Goal: Information Seeking & Learning: Learn about a topic

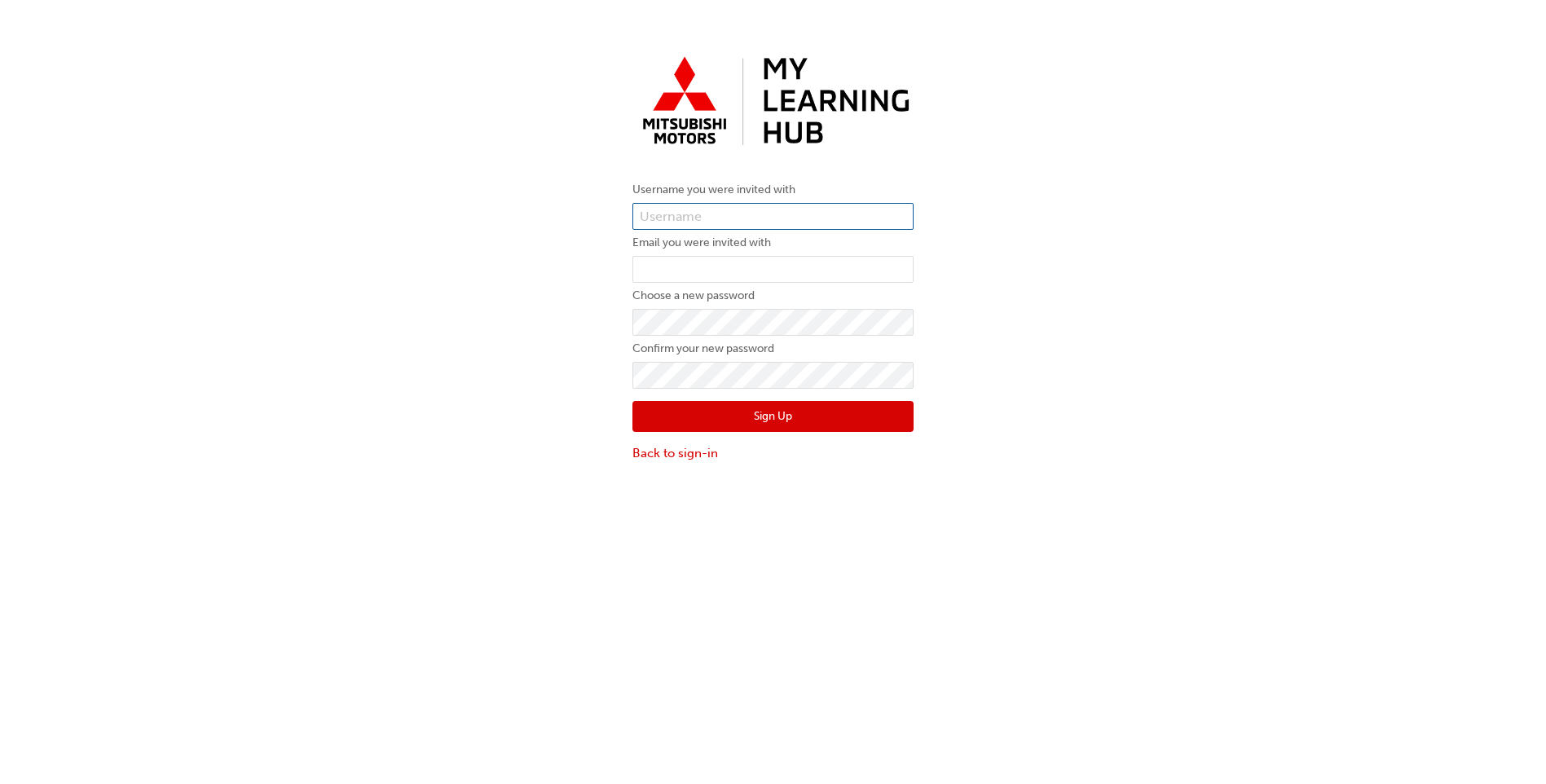
click at [809, 213] on input "text" at bounding box center [773, 216] width 281 height 28
type input "0005194147"
type input "koreyw@mcleodswhyalla.com.au"
click at [984, 346] on div "Username you were invited with 0005194147 Email you were invited with koreyw@mc…" at bounding box center [773, 255] width 1546 height 438
click at [816, 414] on button "Sign Up" at bounding box center [773, 416] width 281 height 31
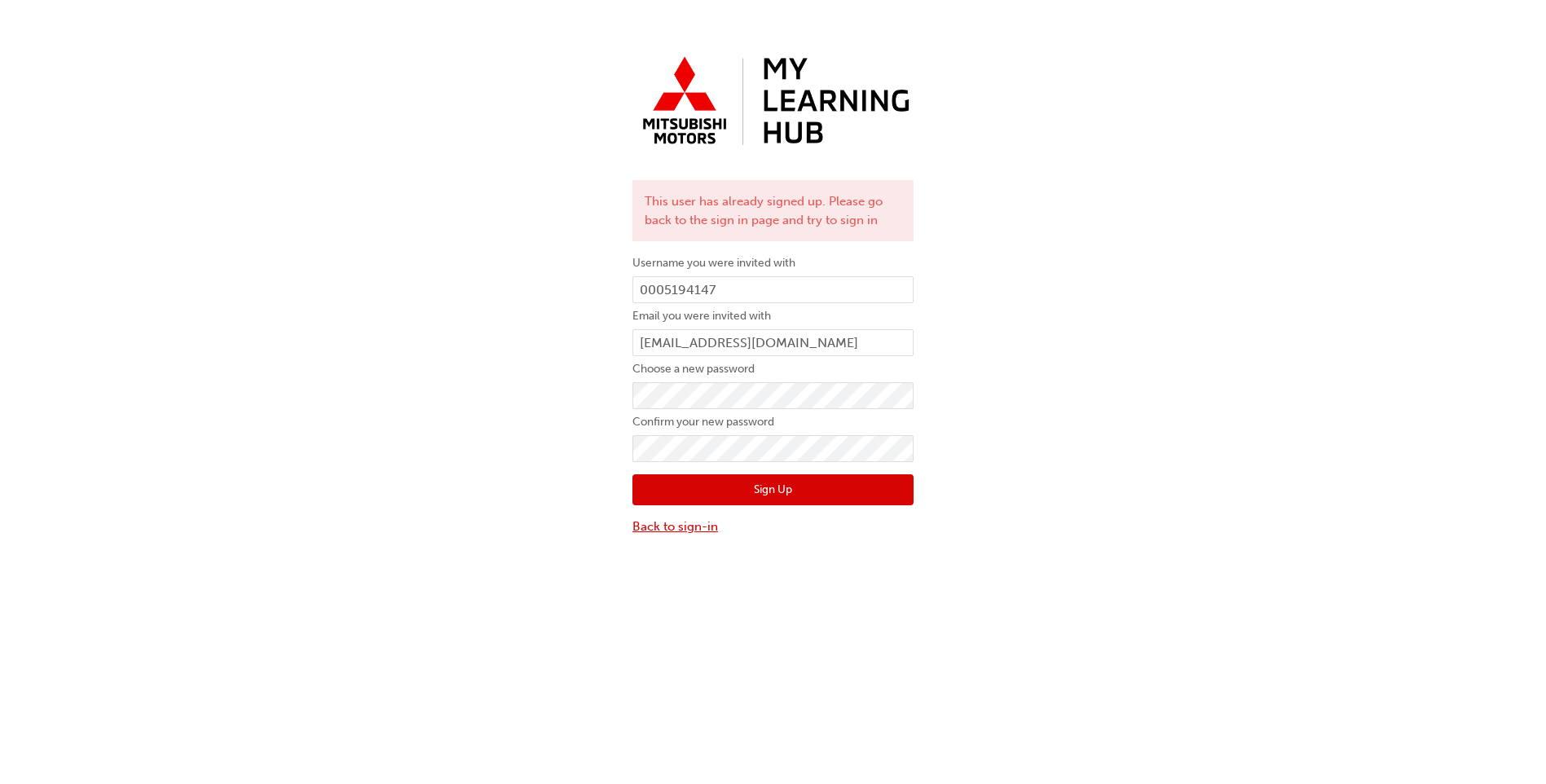
click at [689, 528] on link "Back to sign-in" at bounding box center [773, 527] width 281 height 19
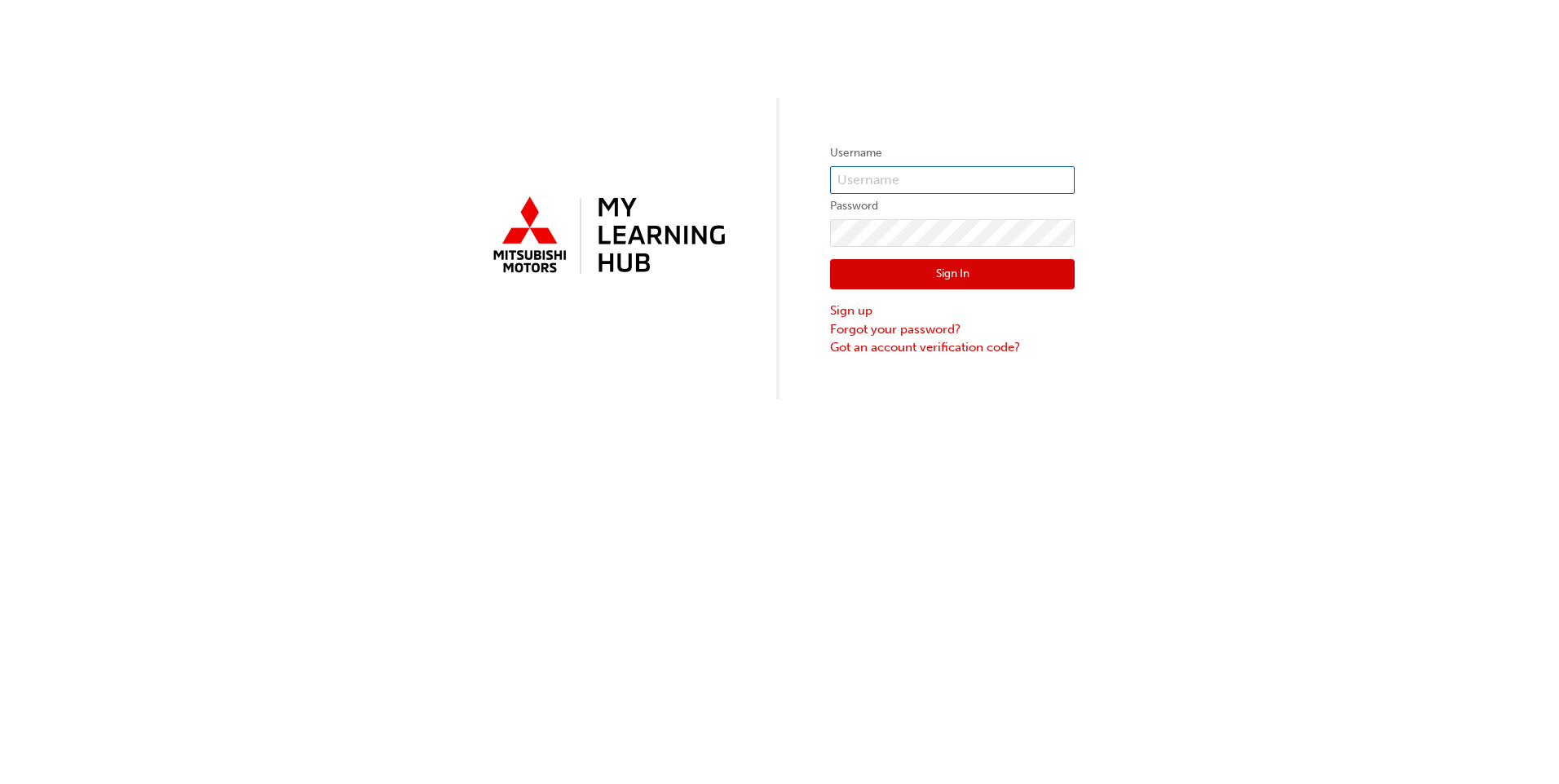
click at [899, 183] on input "text" at bounding box center [951, 179] width 245 height 28
type input "5194147"
click button "Sign In" at bounding box center [951, 274] width 245 height 31
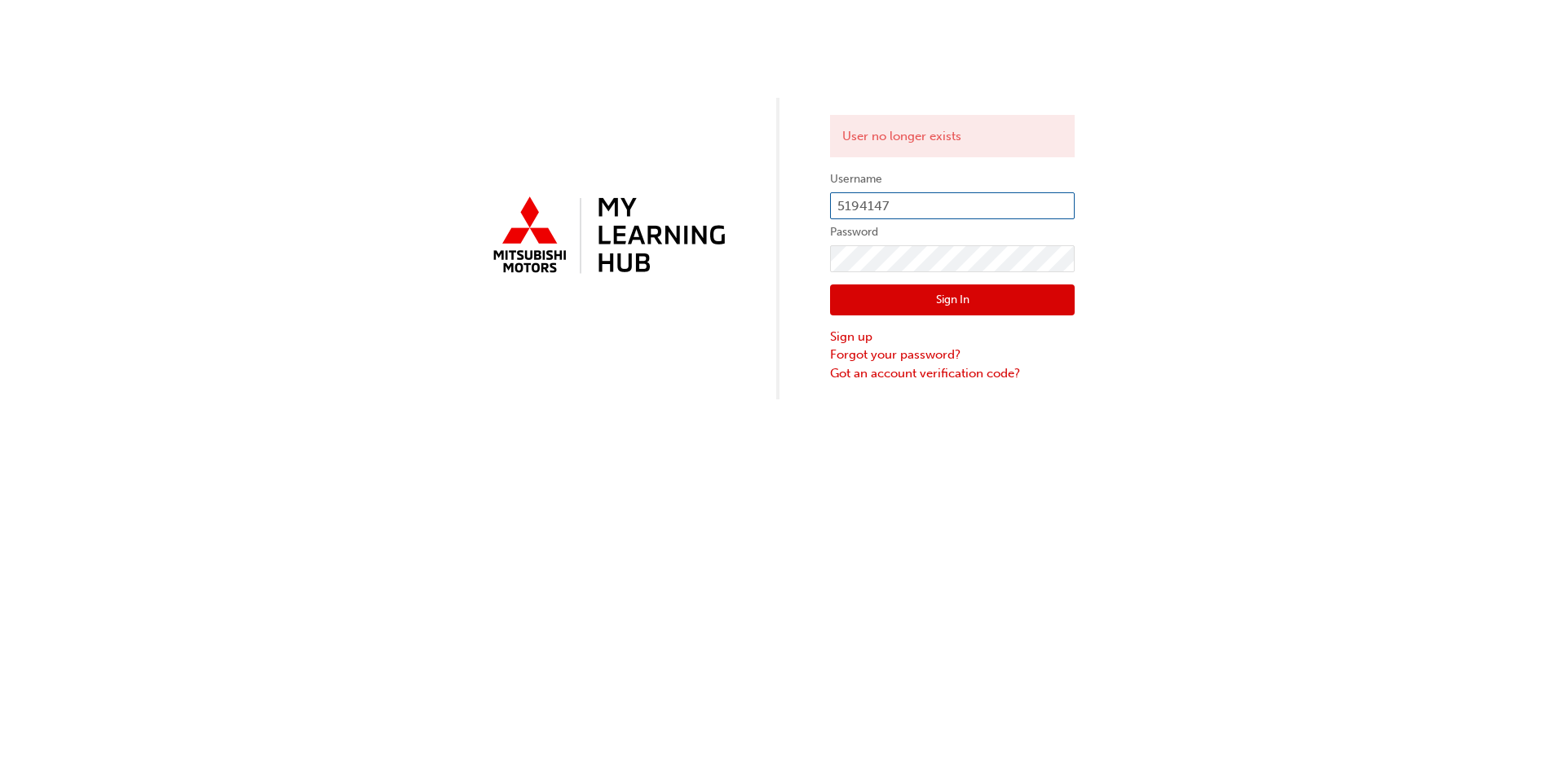
click at [834, 210] on input "5194147" at bounding box center [951, 205] width 245 height 28
type input "0005194147"
click at [932, 297] on button "Sign In" at bounding box center [951, 299] width 245 height 31
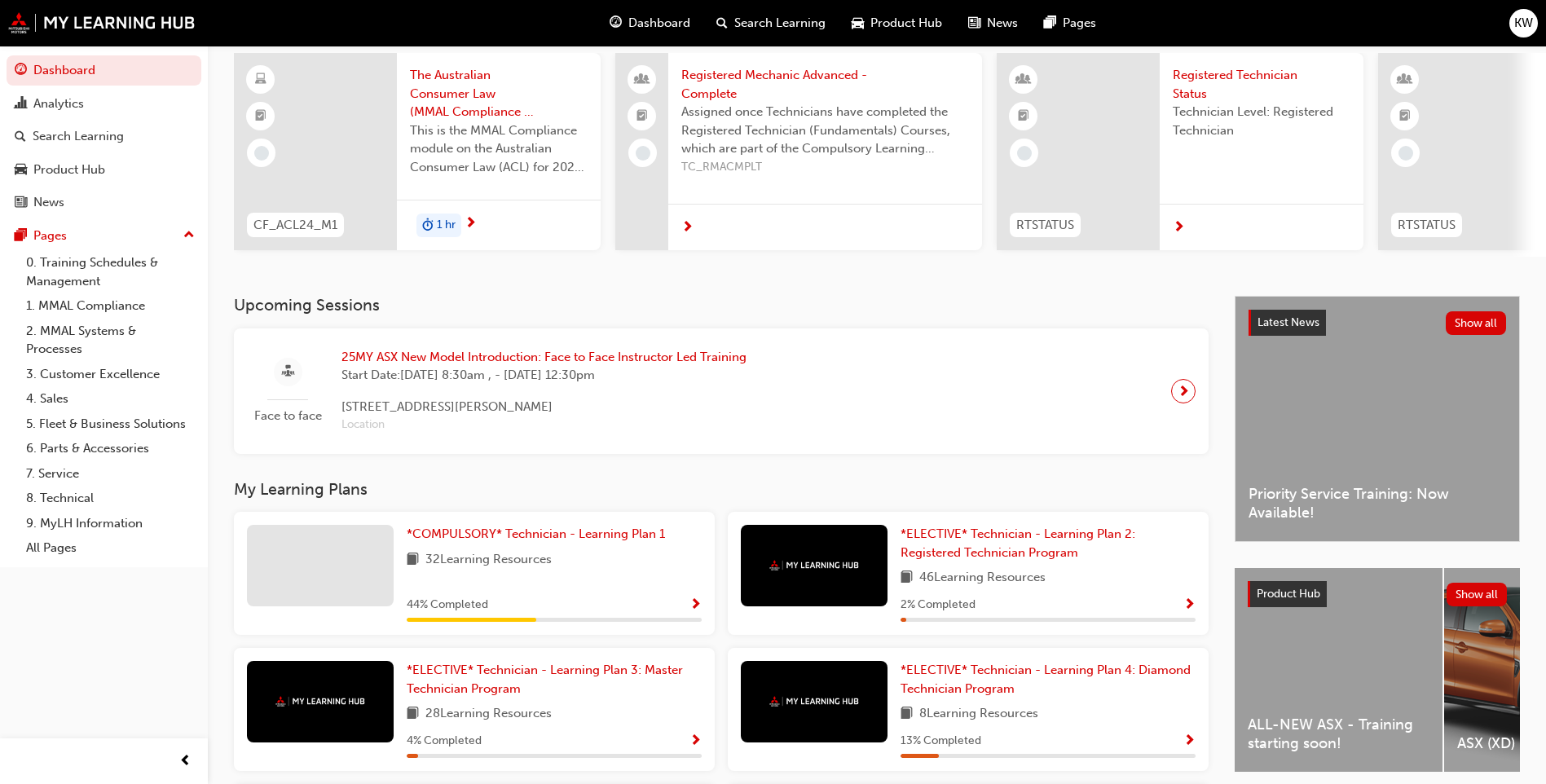
scroll to position [163, 0]
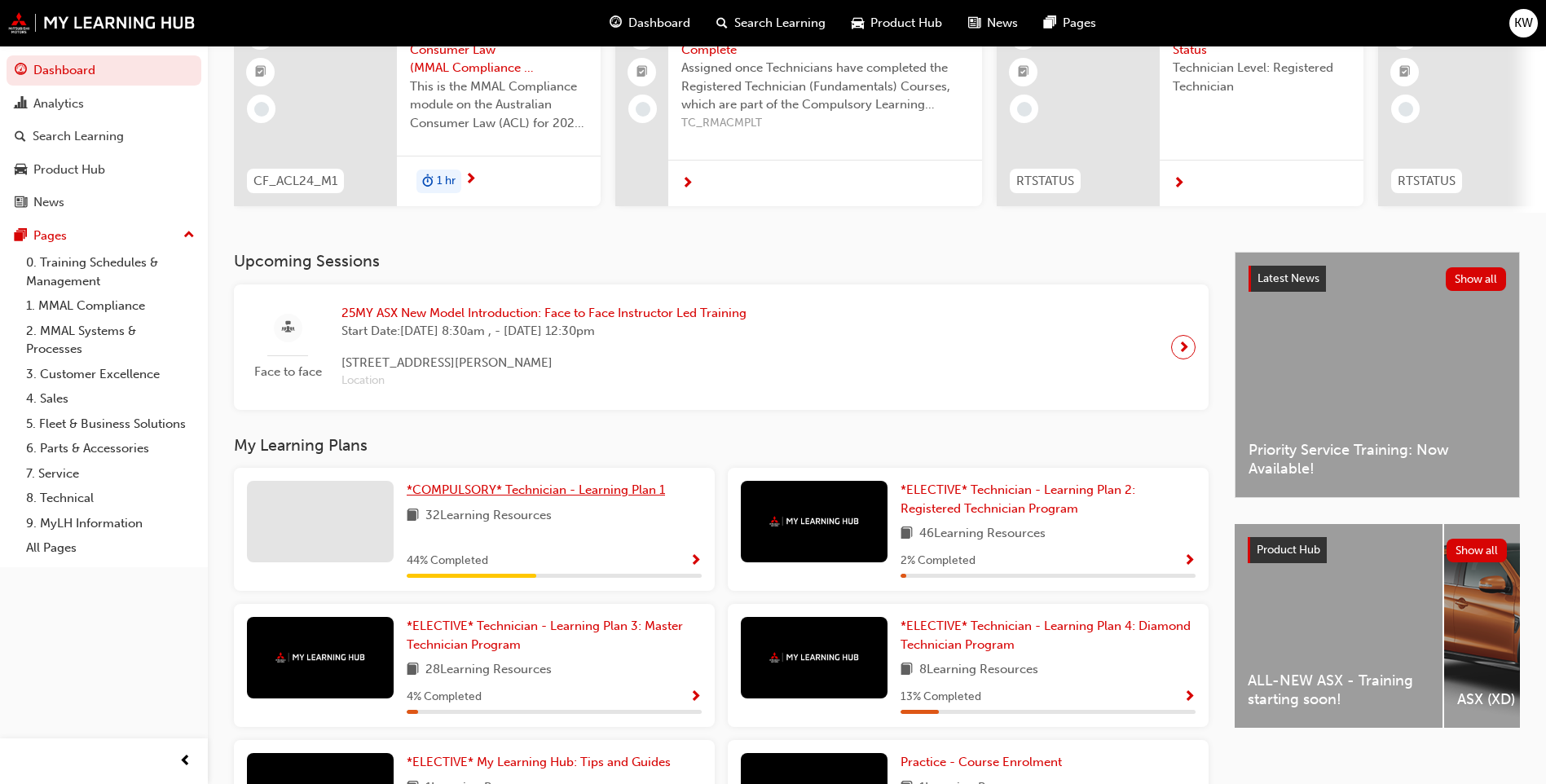
click at [590, 496] on span "*COMPULSORY* Technician - Learning Plan 1" at bounding box center [535, 489] width 258 height 14
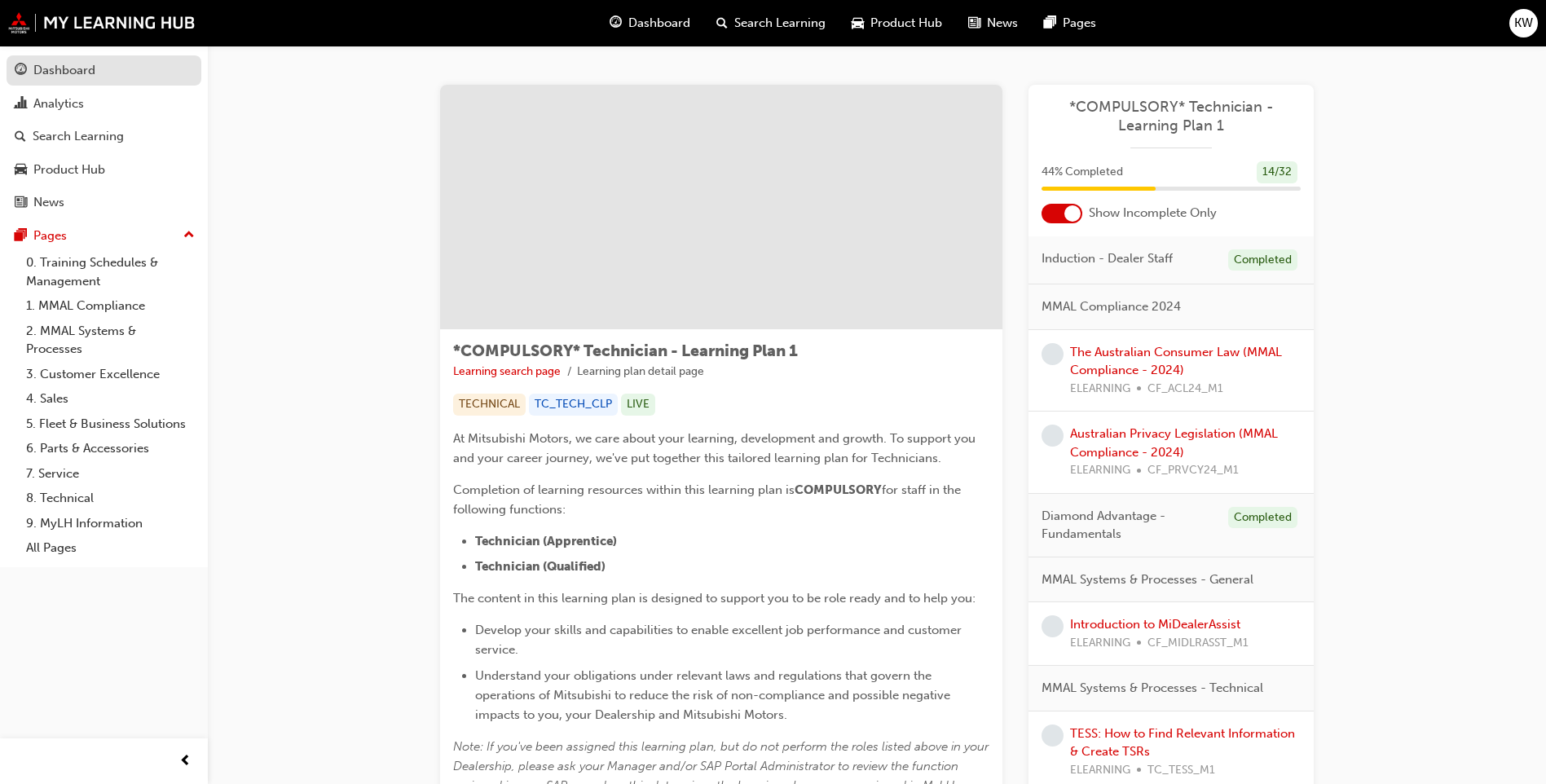
click at [40, 67] on div "Dashboard" at bounding box center [64, 71] width 62 height 19
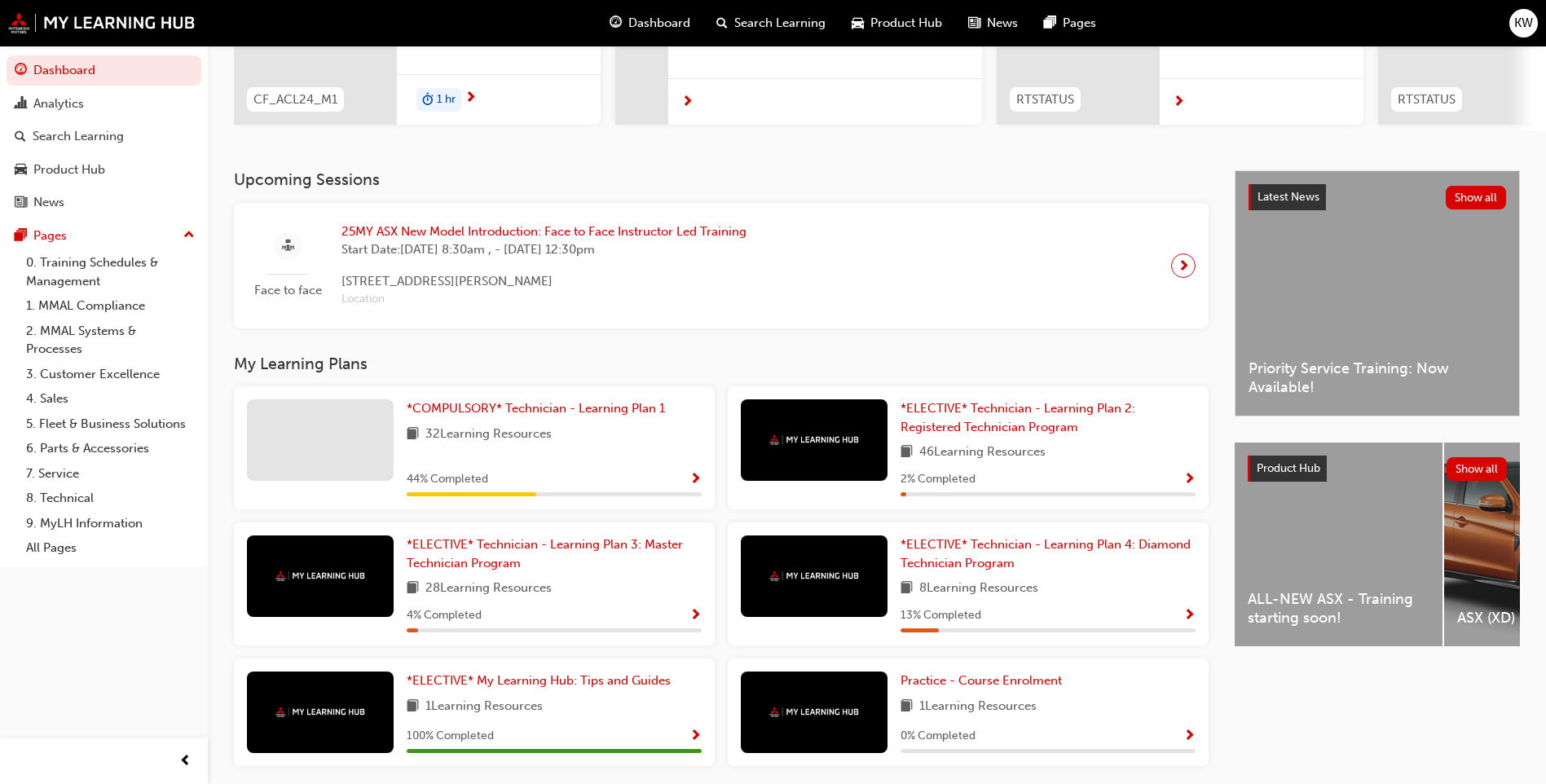
scroll to position [313, 0]
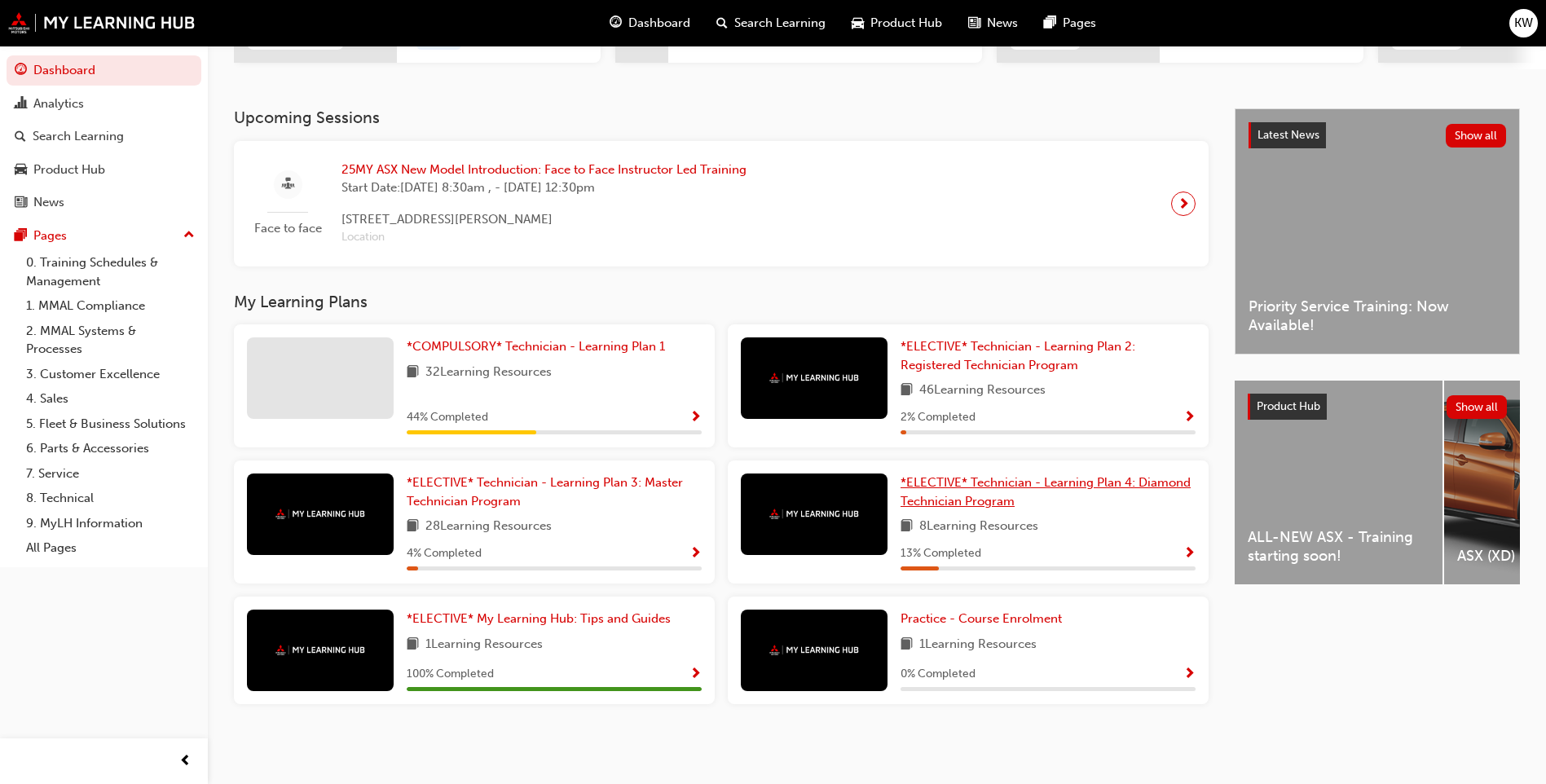
click at [981, 504] on span "*ELECTIVE* Technician - Learning Plan 4: Diamond Technician Program" at bounding box center [1045, 491] width 290 height 34
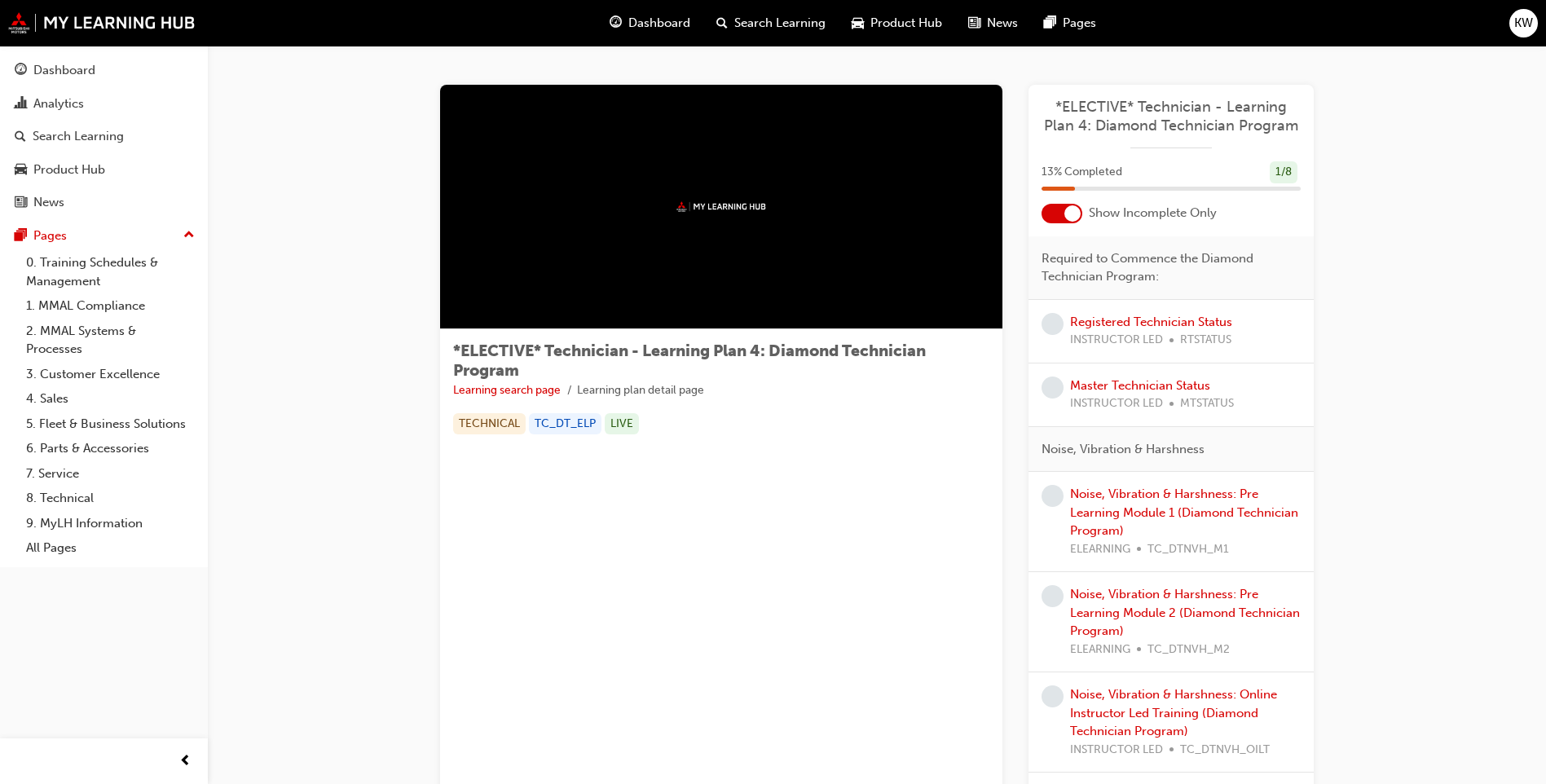
click at [1078, 211] on div at bounding box center [1072, 213] width 16 height 16
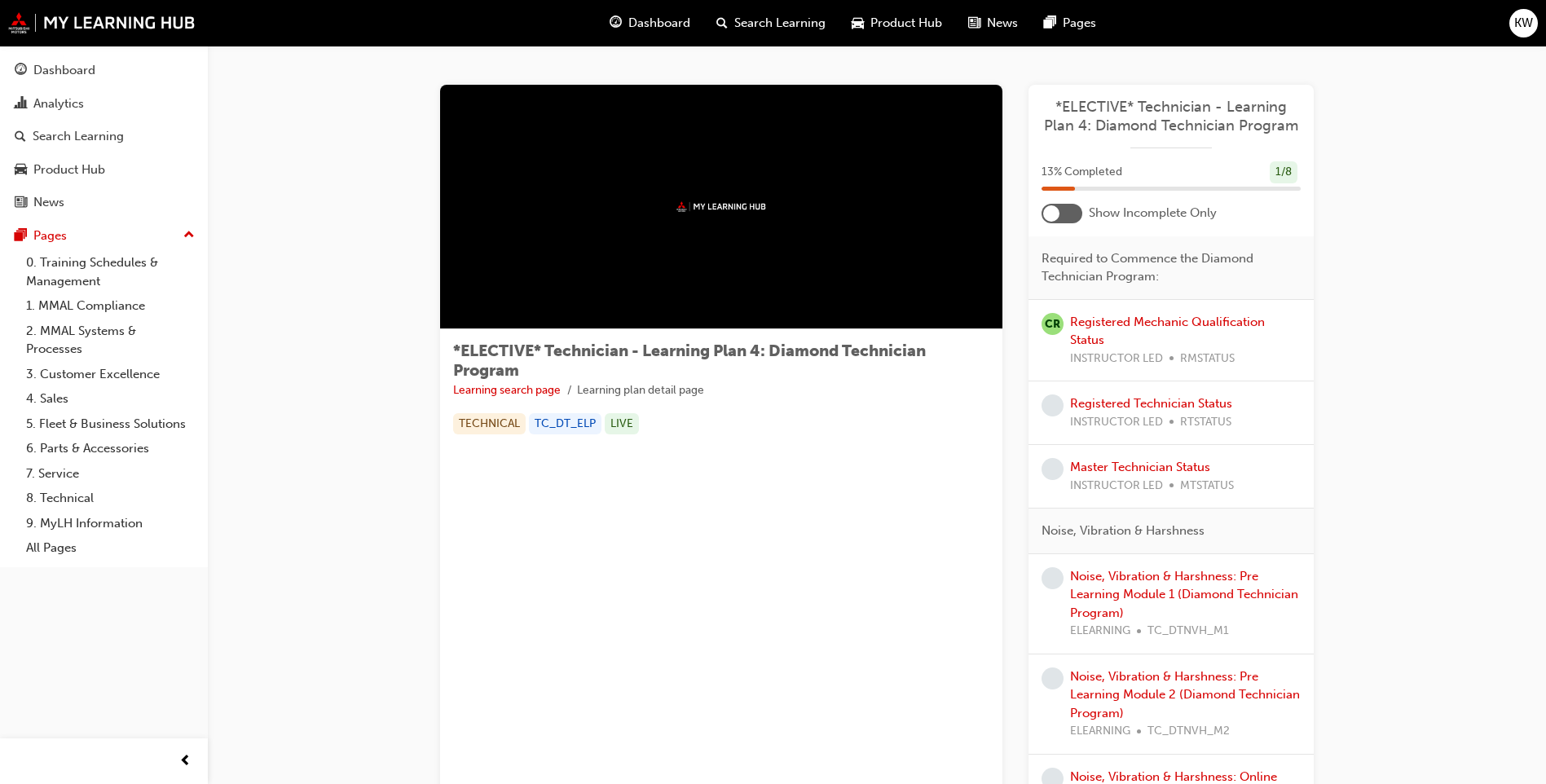
click at [1048, 207] on div at bounding box center [1051, 213] width 16 height 16
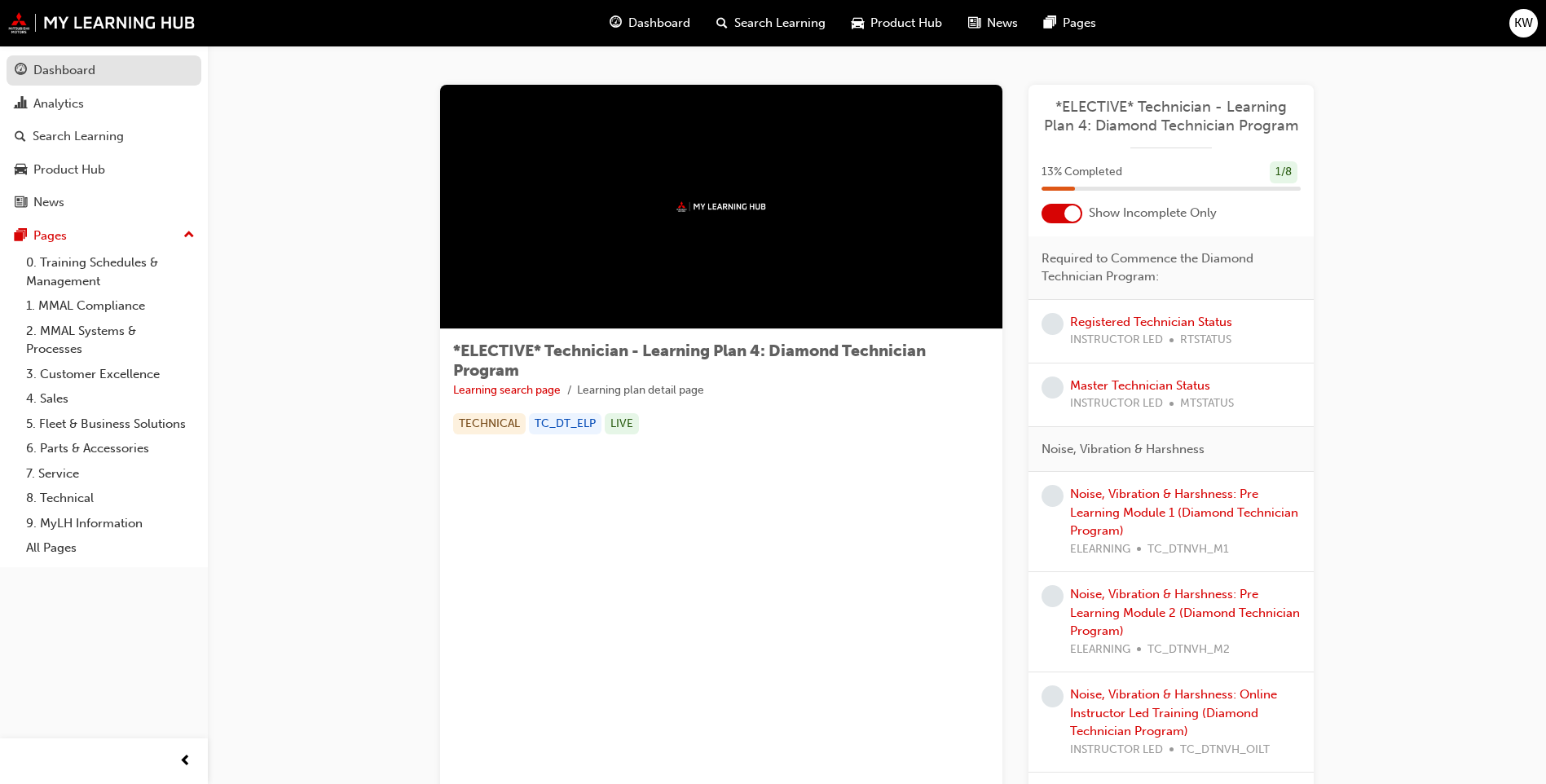
click at [62, 67] on div "Dashboard" at bounding box center [64, 71] width 62 height 19
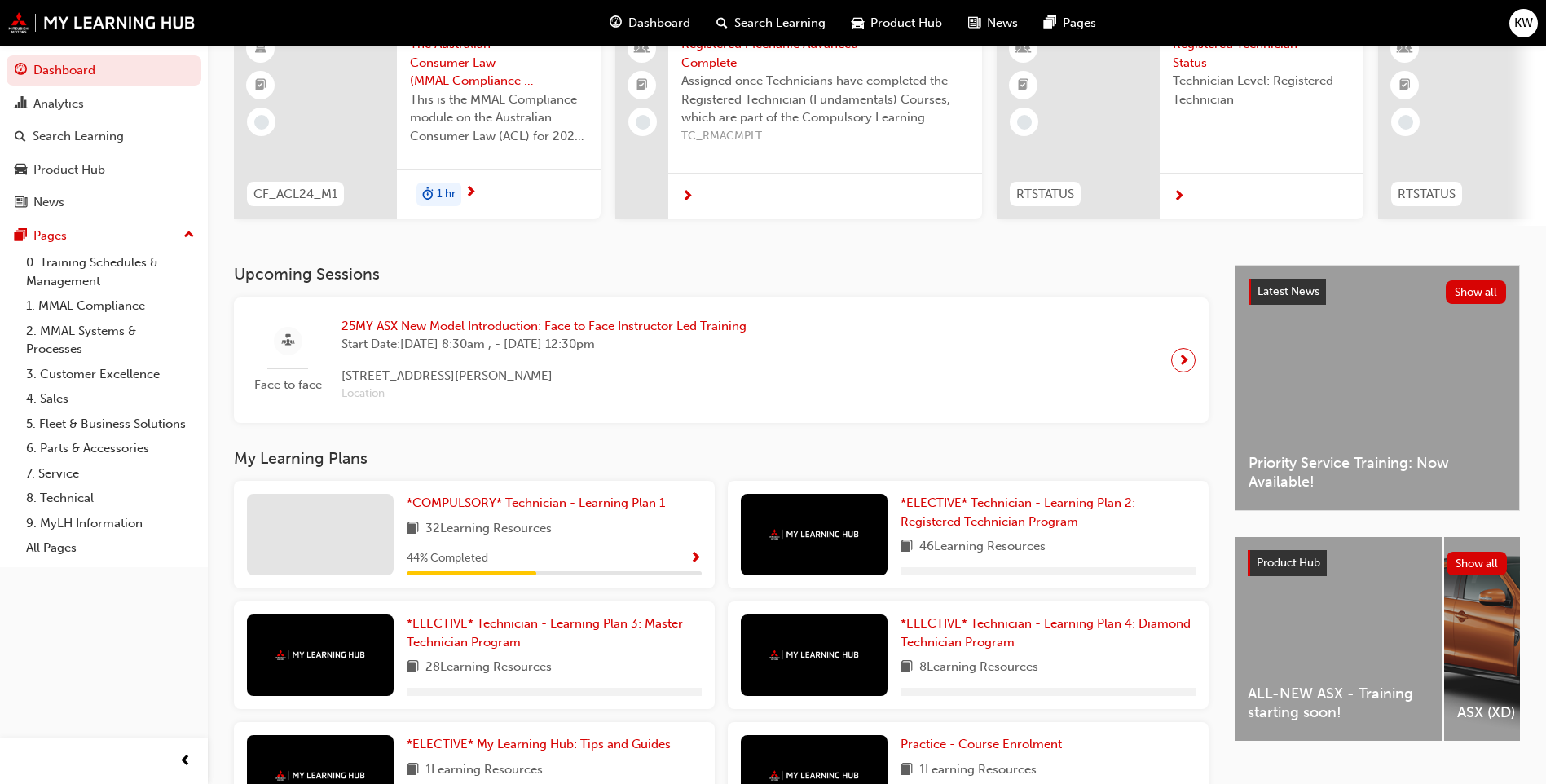
scroll to position [163, 0]
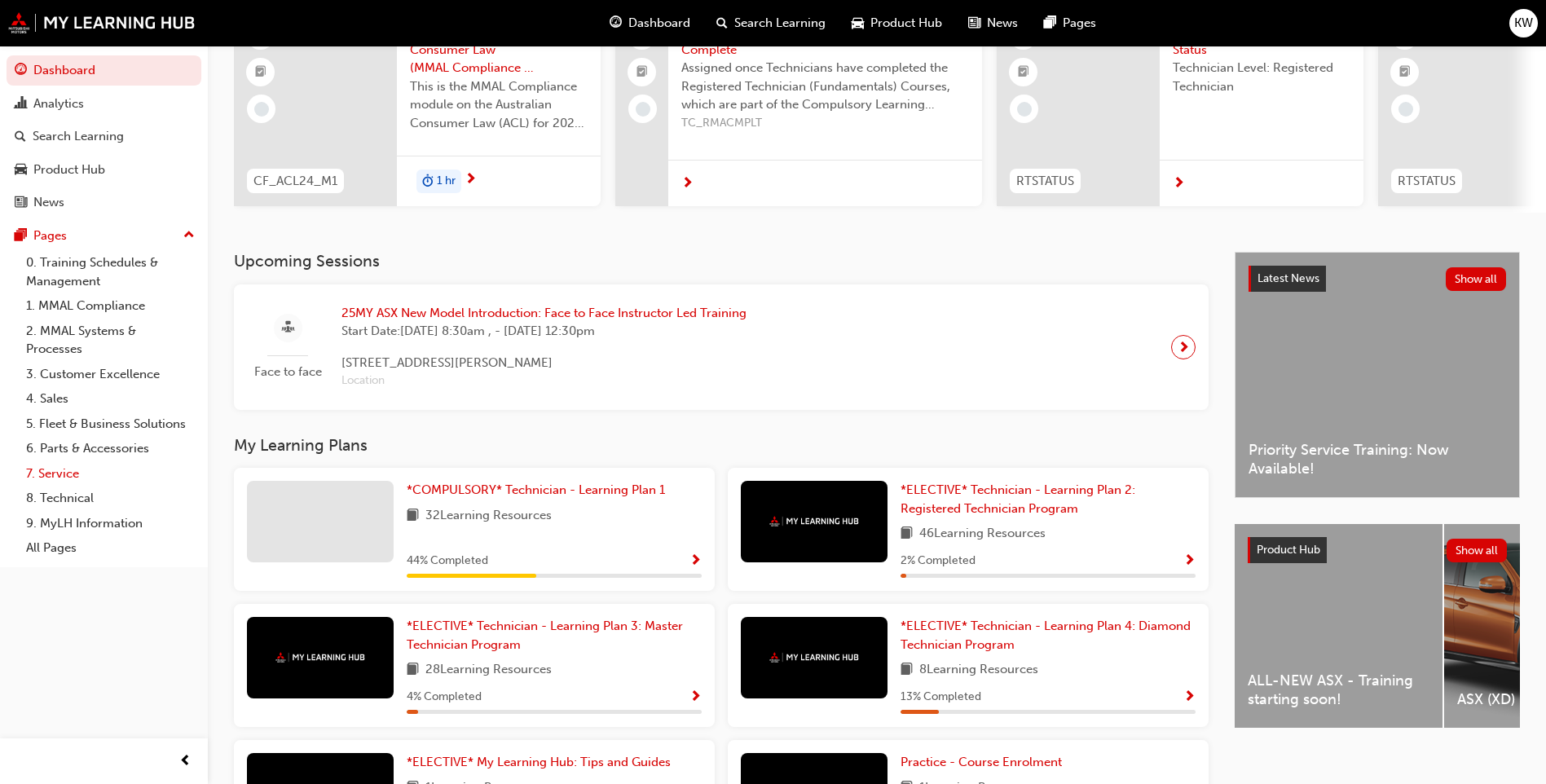
click at [57, 479] on link "7. Service" at bounding box center [109, 474] width 181 height 25
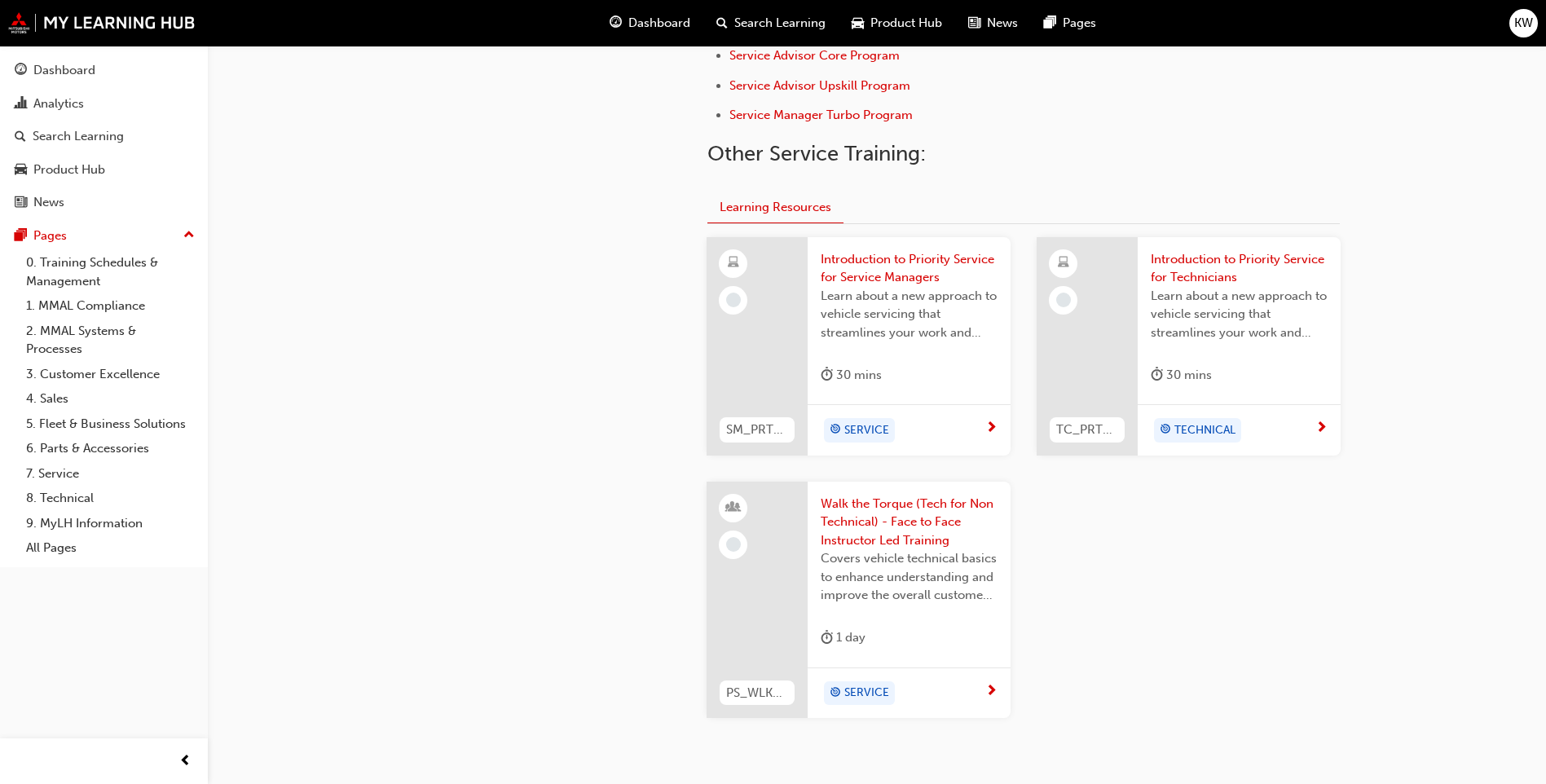
scroll to position [570, 0]
click at [69, 76] on div "Dashboard" at bounding box center [64, 71] width 62 height 19
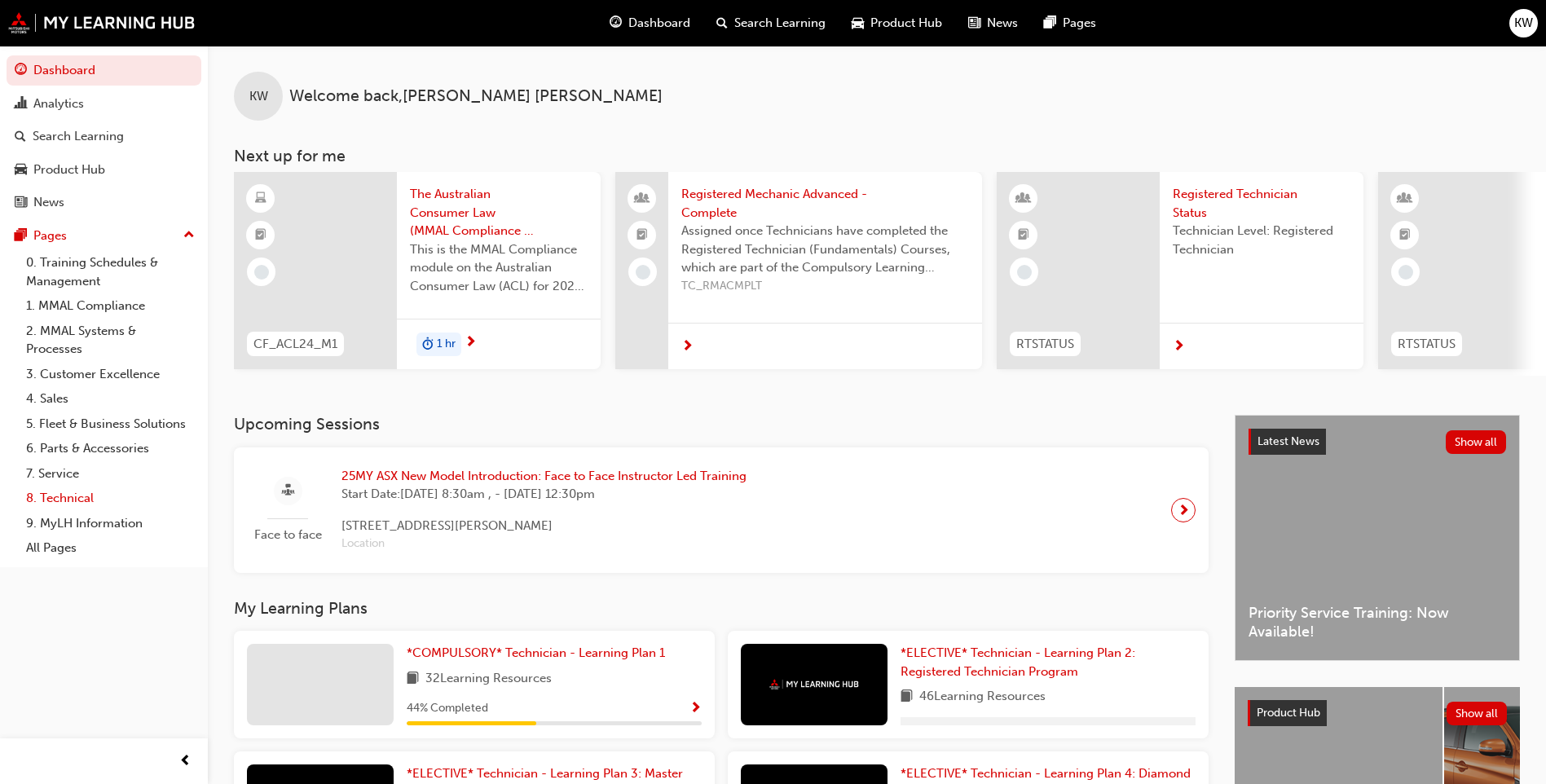
click at [63, 502] on link "8. Technical" at bounding box center [109, 498] width 181 height 25
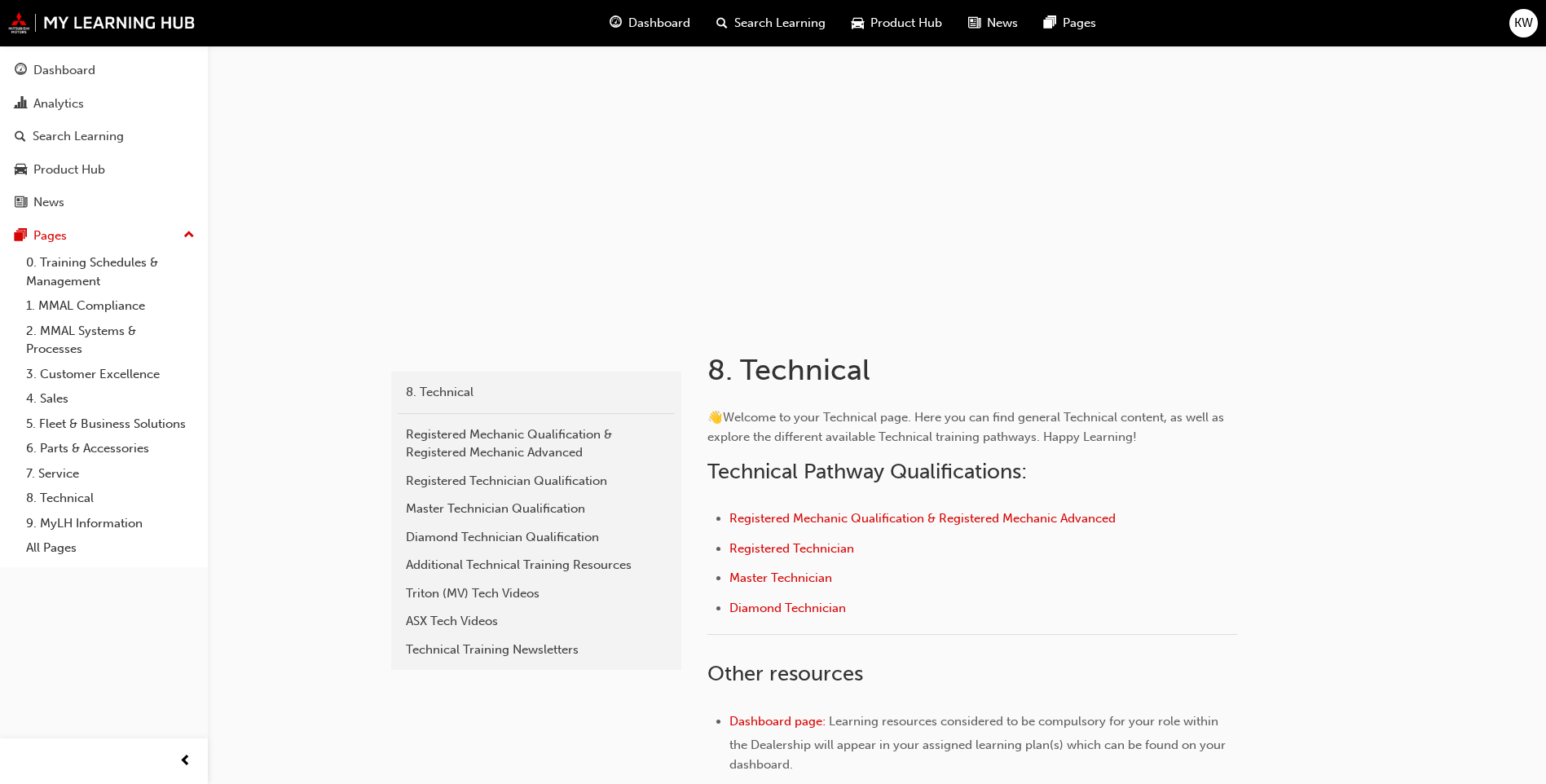
scroll to position [82, 0]
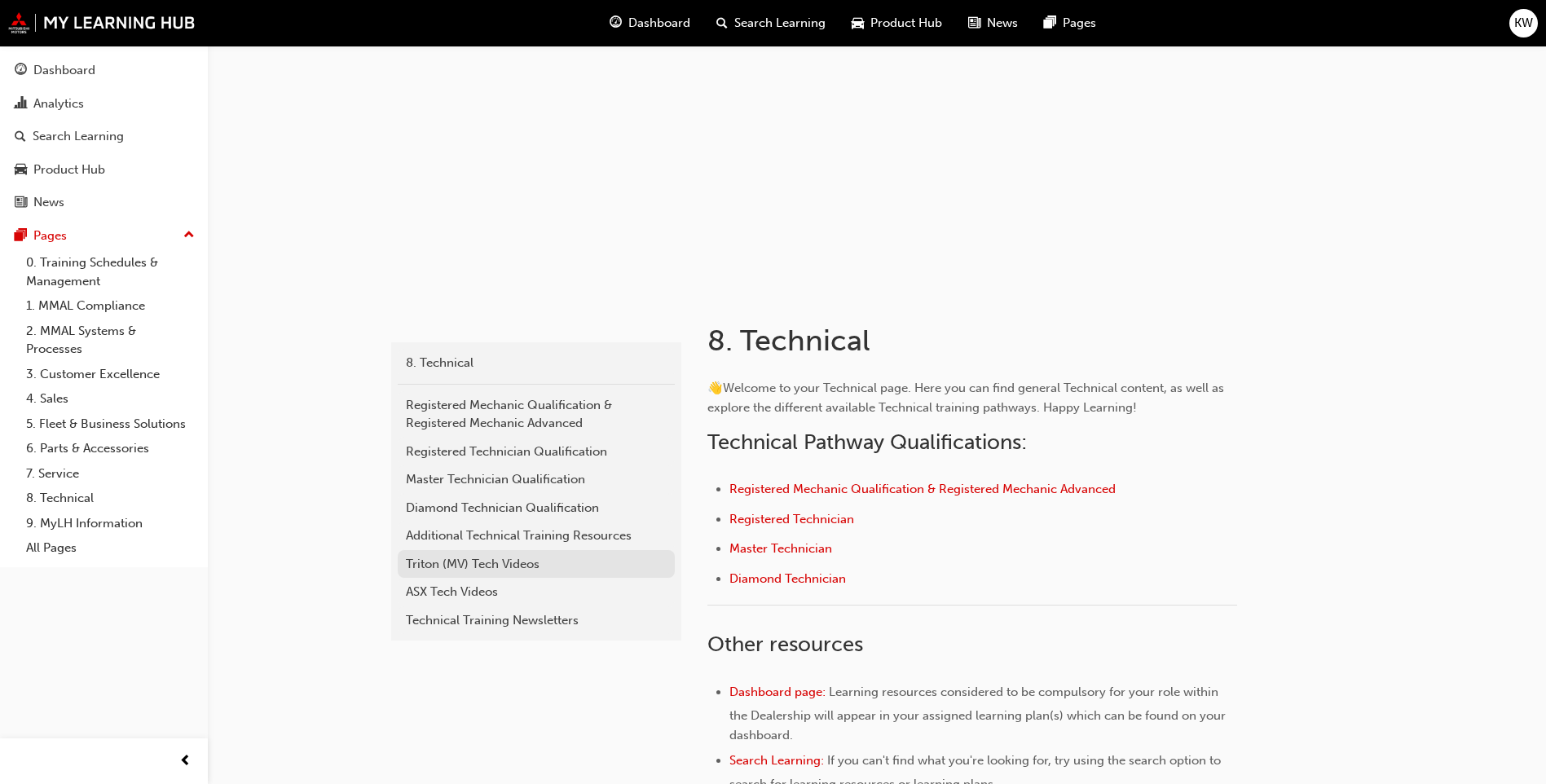
click at [444, 564] on div "Triton (MV) Tech Videos" at bounding box center [536, 564] width 261 height 19
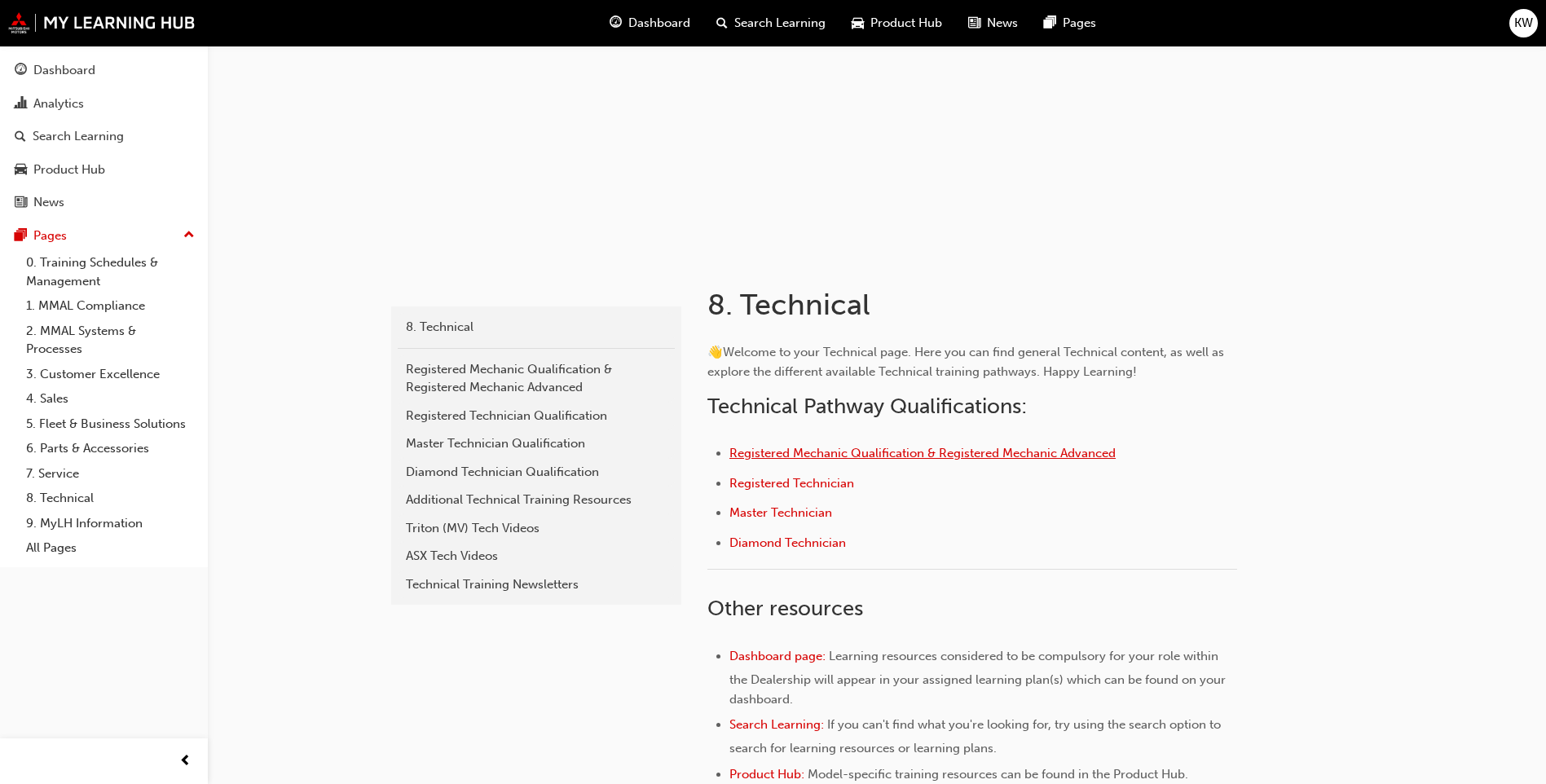
scroll to position [82, 0]
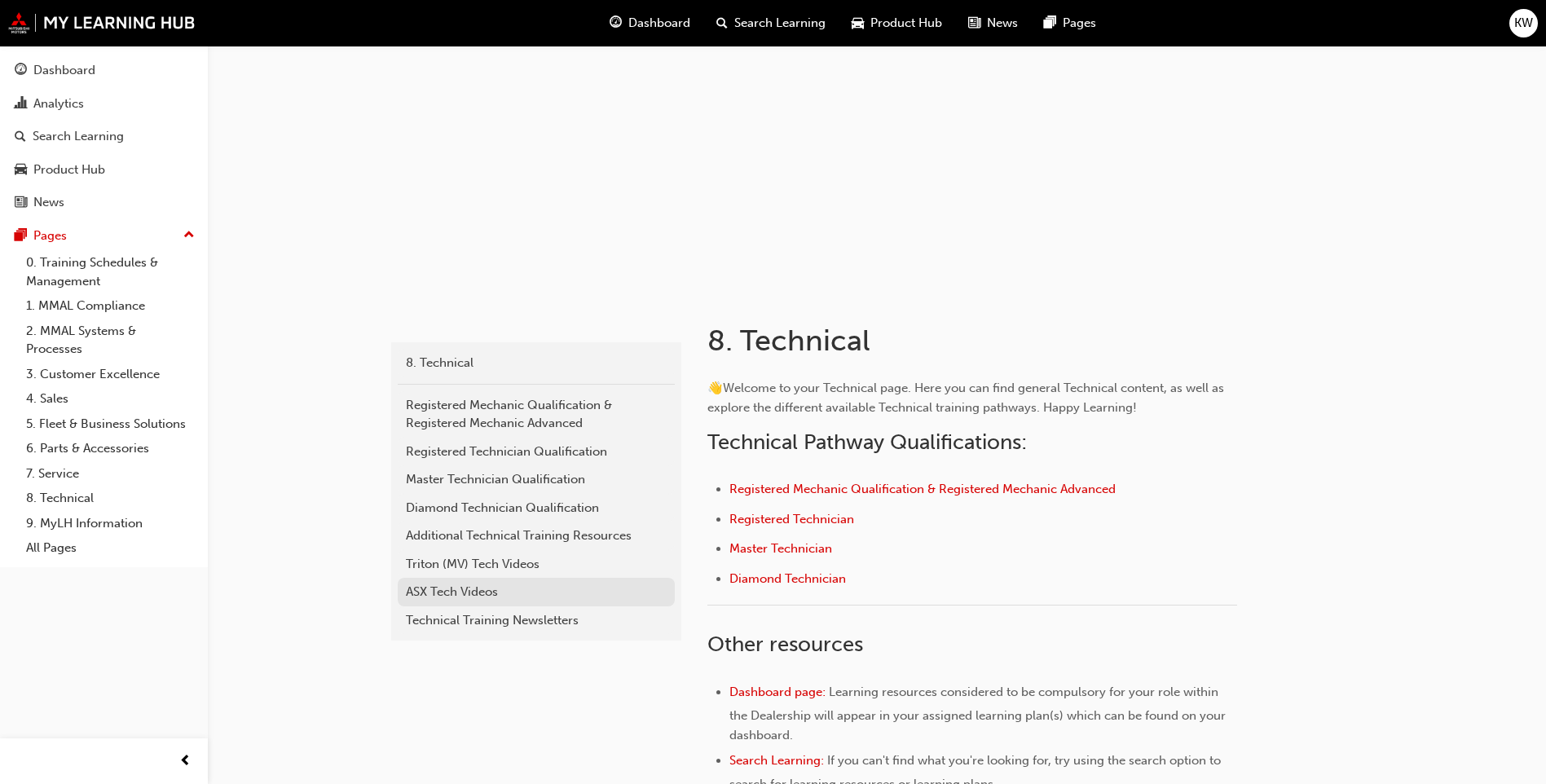
click at [482, 591] on div "ASX Tech Videos" at bounding box center [536, 592] width 261 height 19
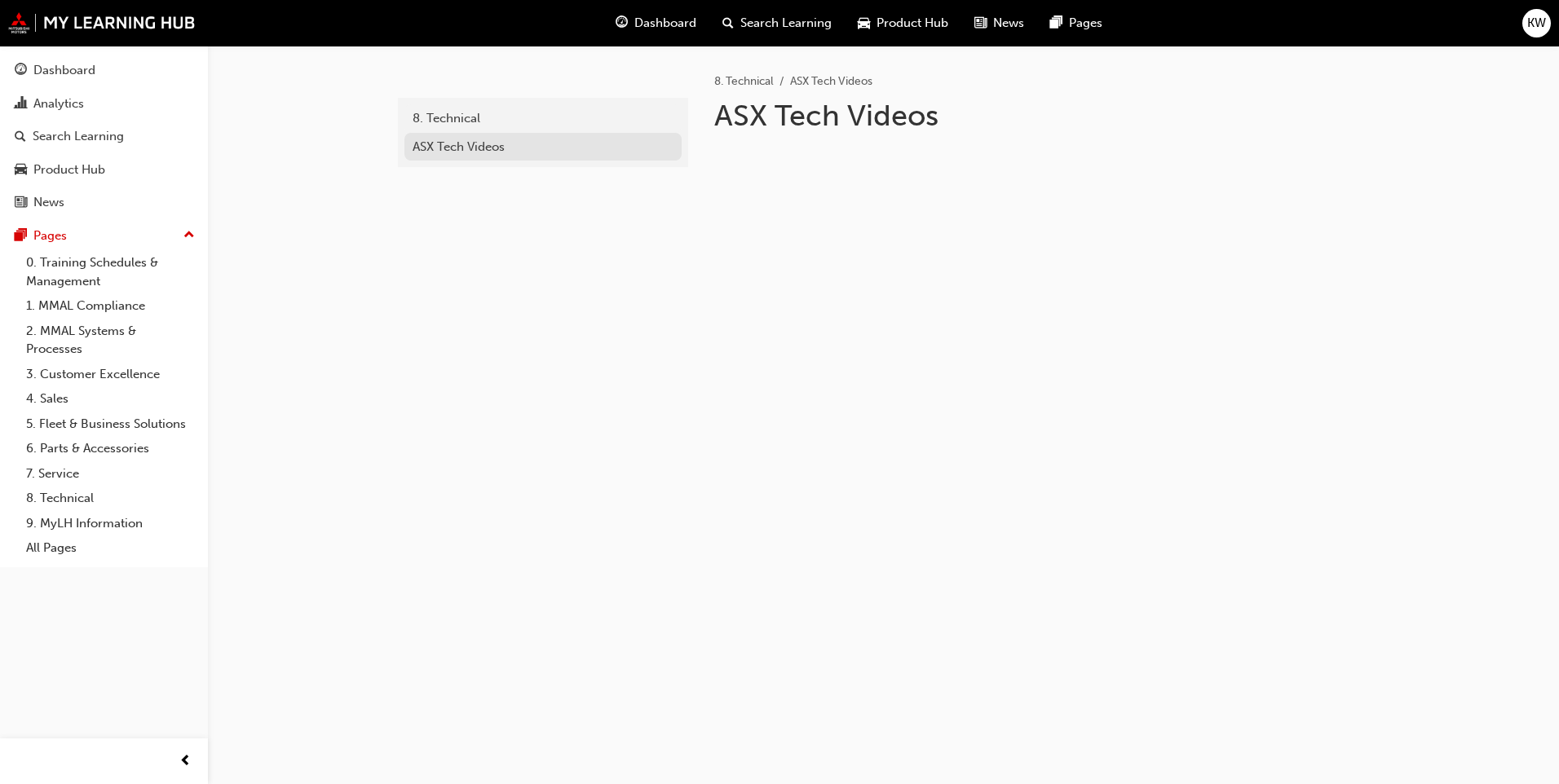
click at [473, 153] on div "ASX Tech Videos" at bounding box center [543, 148] width 261 height 19
click at [661, 30] on span "Dashboard" at bounding box center [665, 23] width 62 height 19
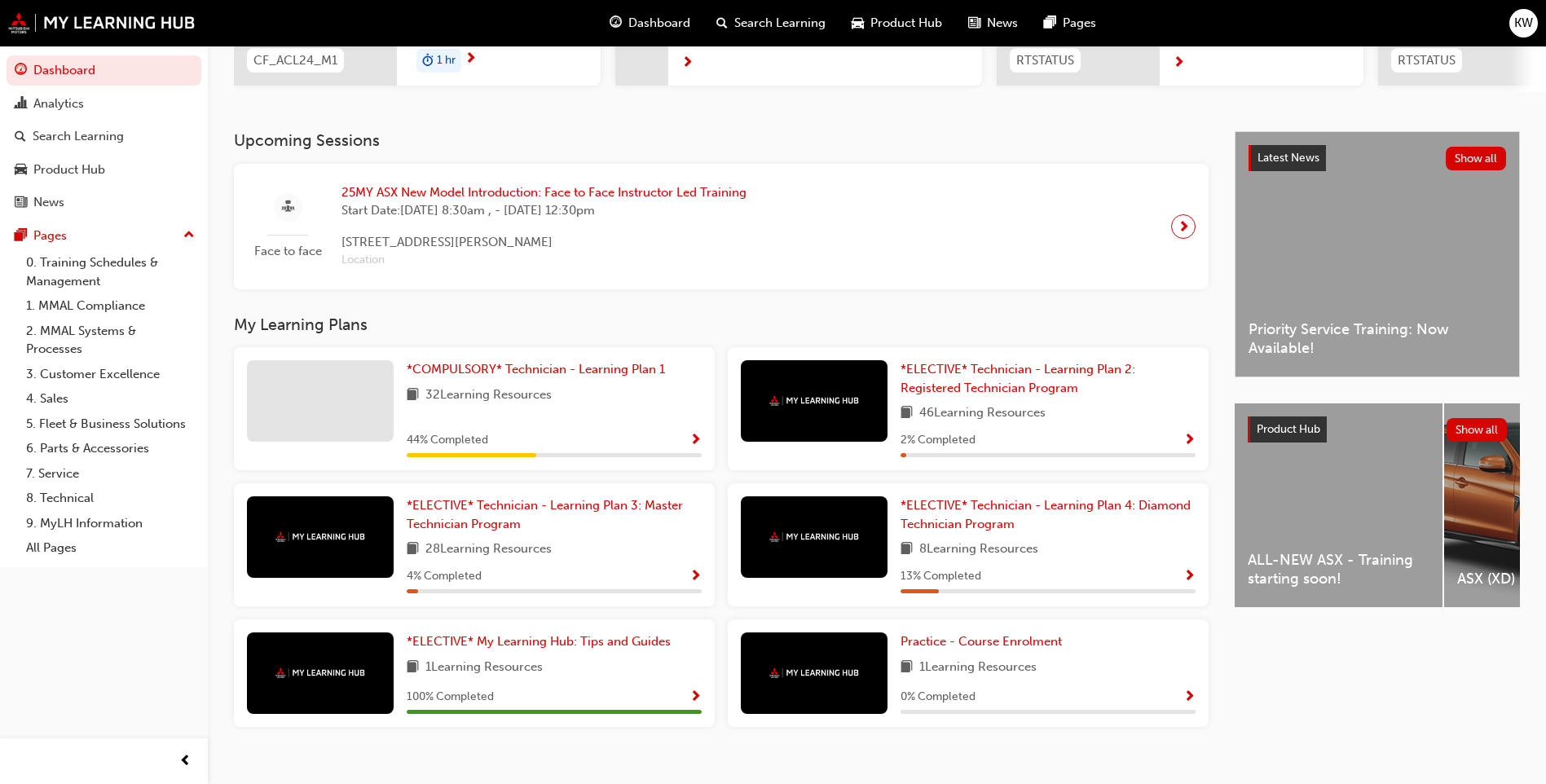
scroll to position [313, 0]
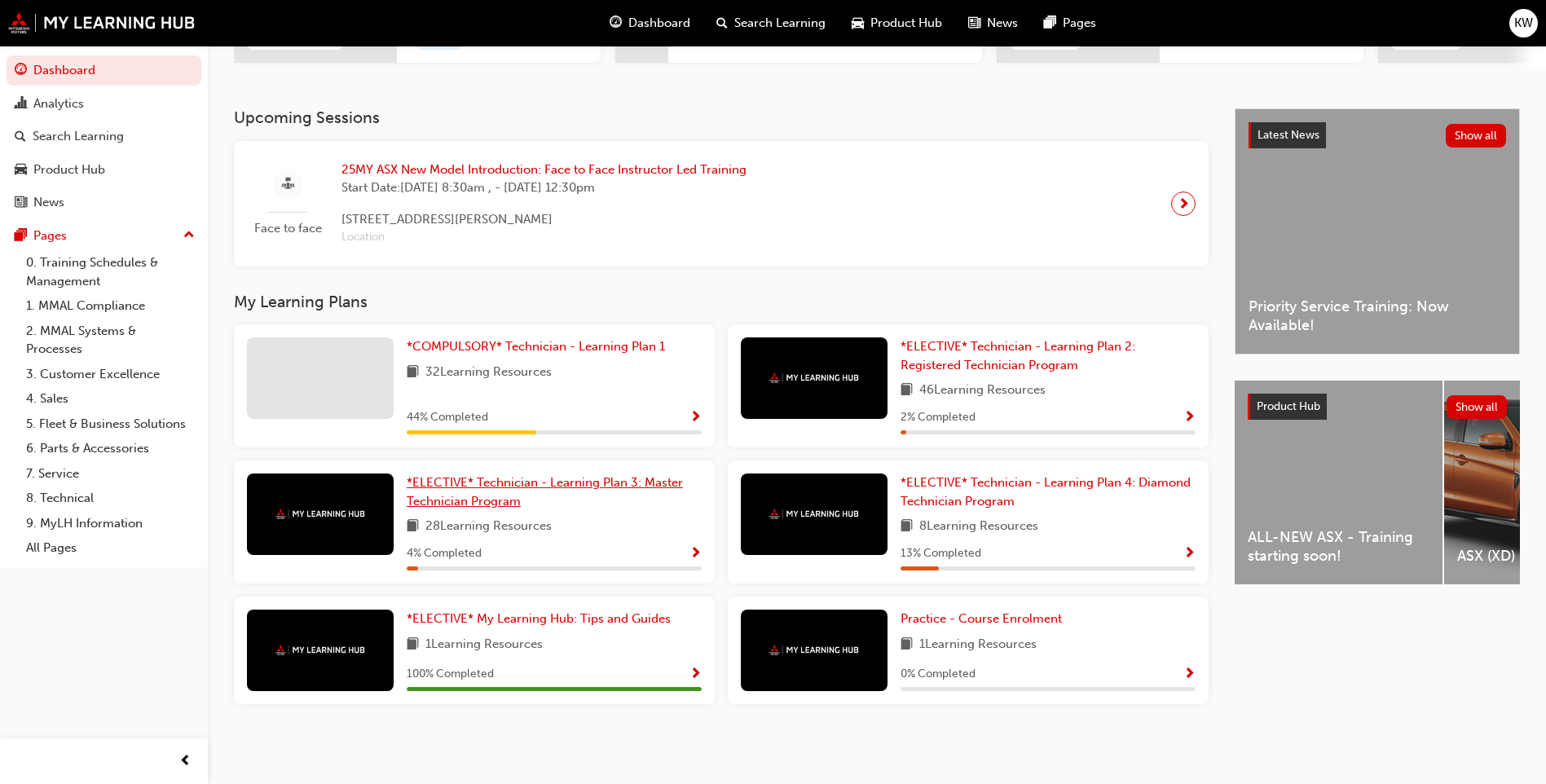
click at [543, 482] on span "*ELECTIVE* Technician - Learning Plan 3: Master Technician Program" at bounding box center [545, 491] width 276 height 34
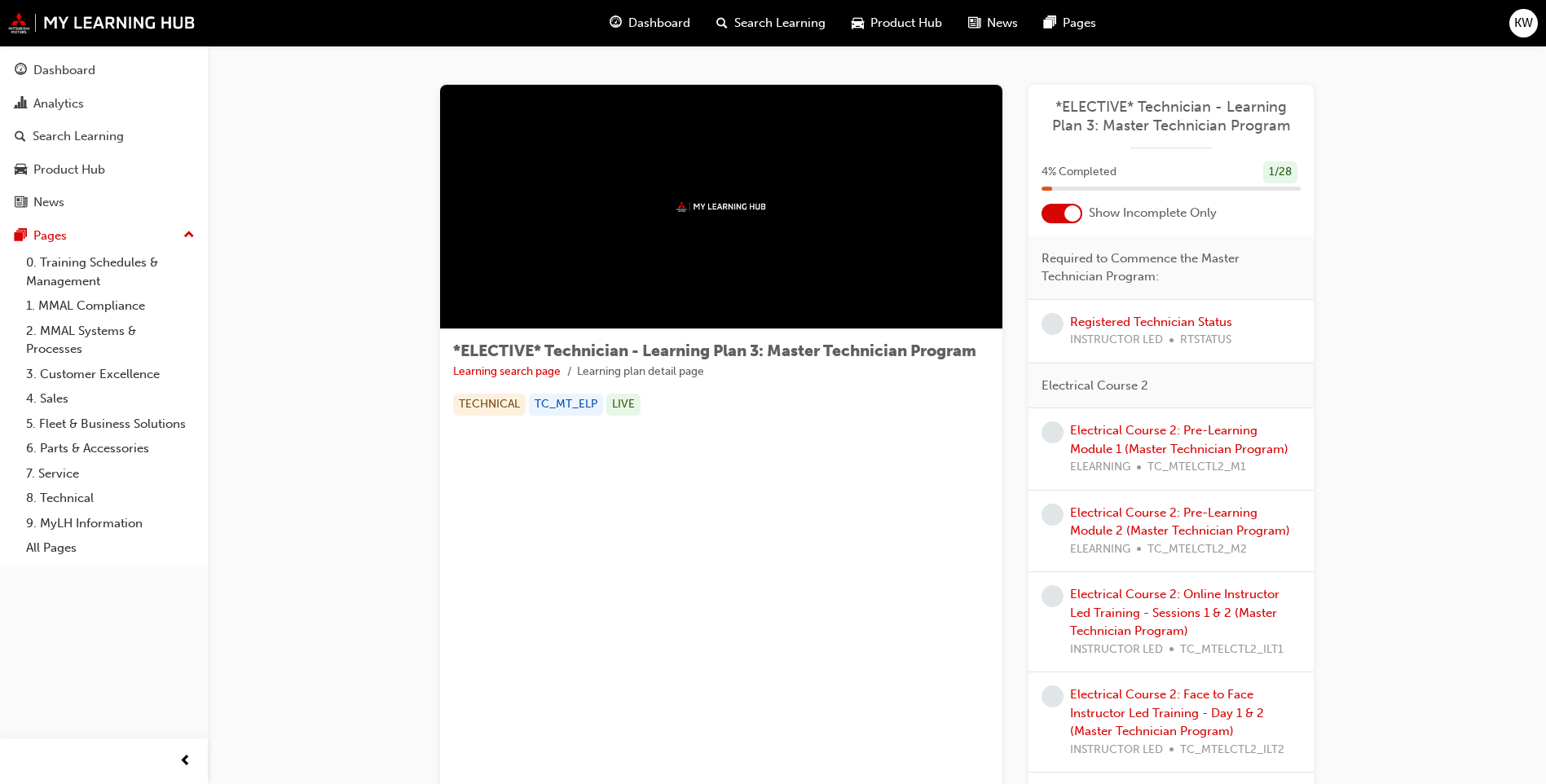
click at [1068, 209] on div at bounding box center [1072, 213] width 16 height 16
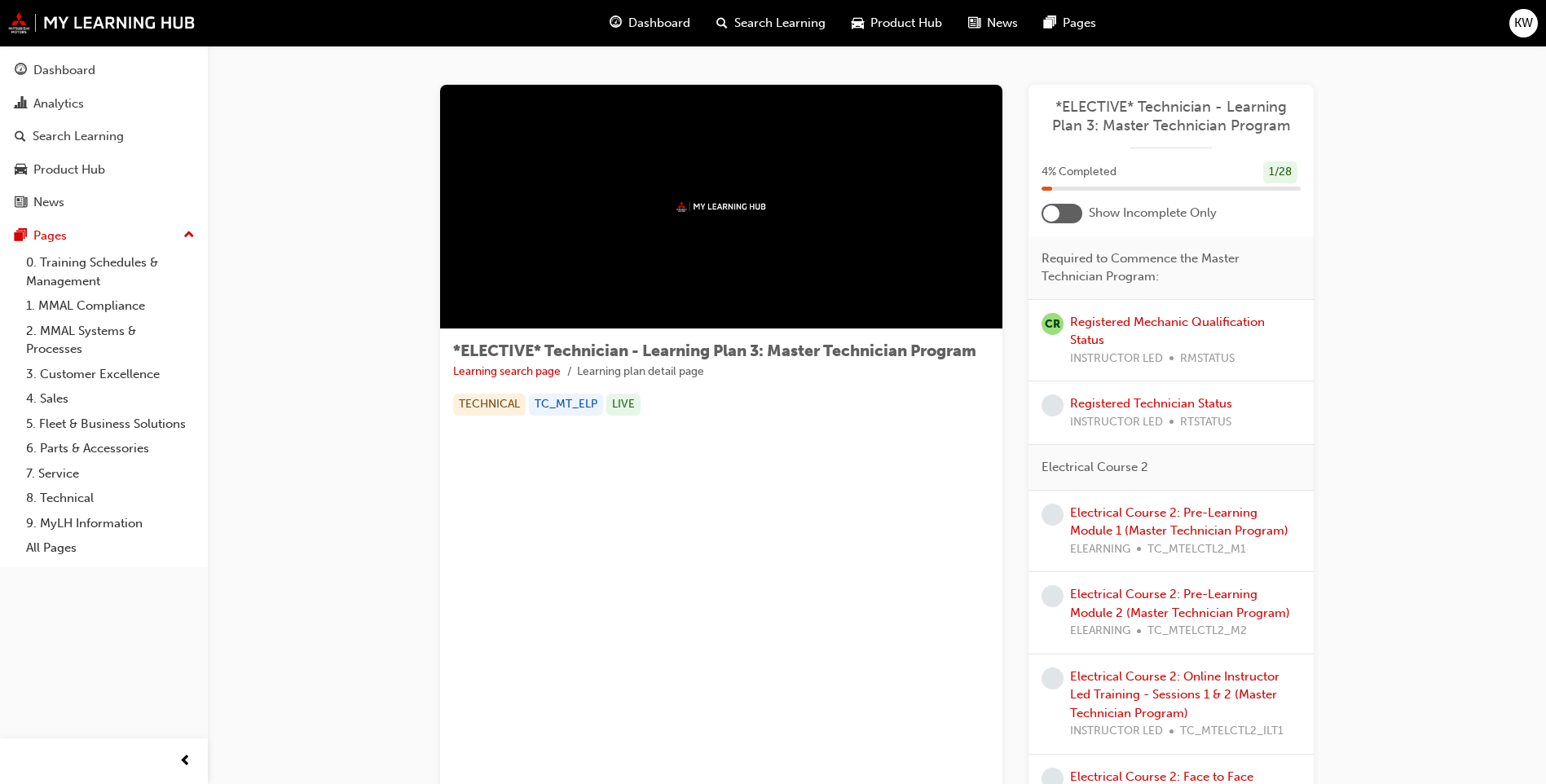
click at [1068, 209] on div at bounding box center [1061, 213] width 40 height 19
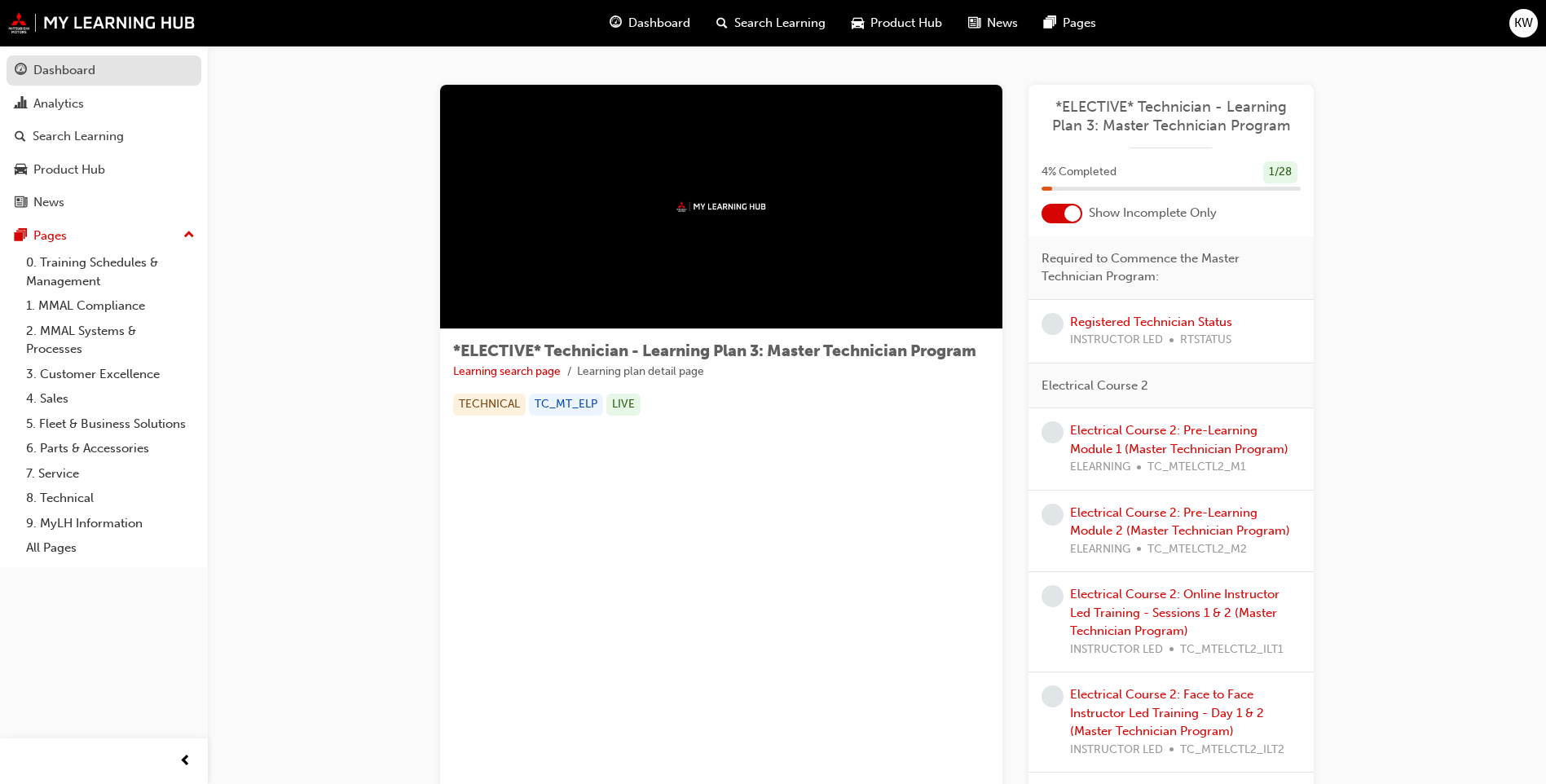
click at [87, 61] on div "Dashboard" at bounding box center [64, 71] width 62 height 19
